Goal: Information Seeking & Learning: Learn about a topic

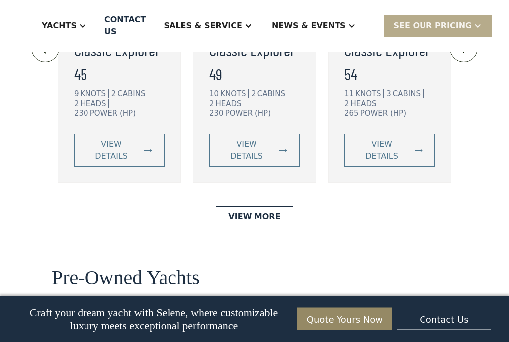
scroll to position [2541, 0]
click at [278, 206] on link "View More" at bounding box center [254, 216] width 77 height 21
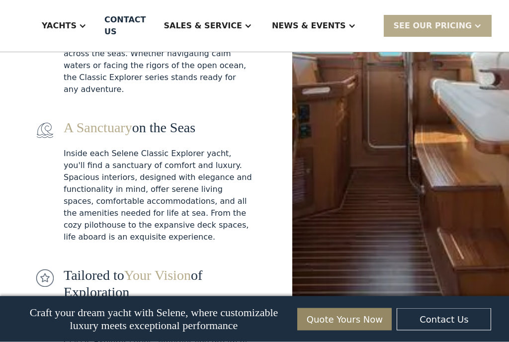
scroll to position [1455, 0]
click at [313, 25] on div "News & EVENTS" at bounding box center [309, 26] width 74 height 12
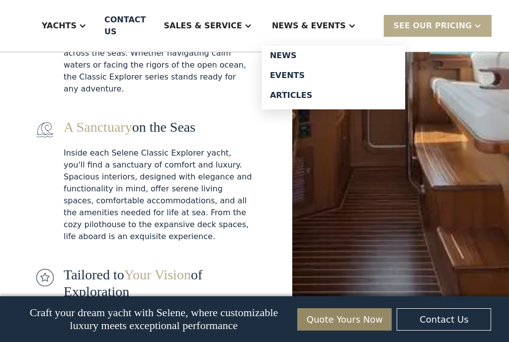
click at [286, 57] on div "News" at bounding box center [333, 56] width 127 height 8
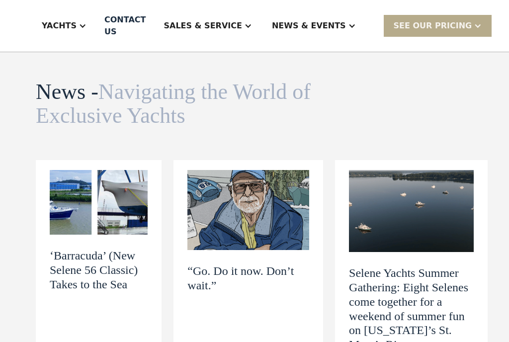
click at [90, 266] on h2 "‘Barracuda’ (New Selene 56 Classic) Takes to the Sea" at bounding box center [99, 269] width 98 height 43
